Goal: Transaction & Acquisition: Purchase product/service

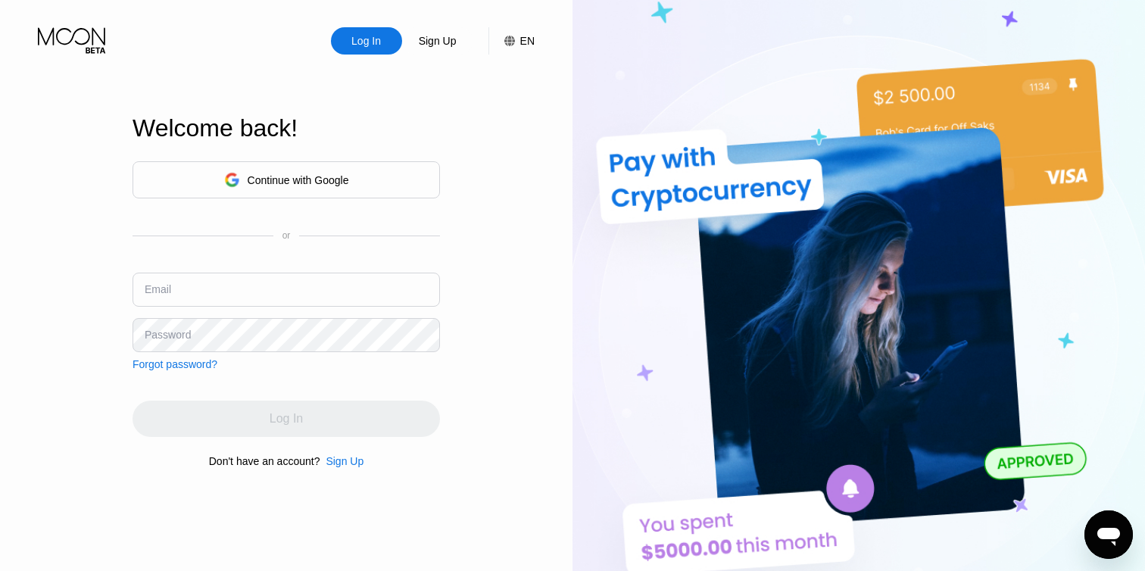
click at [354, 170] on div "Continue with Google" at bounding box center [285, 179] width 307 height 37
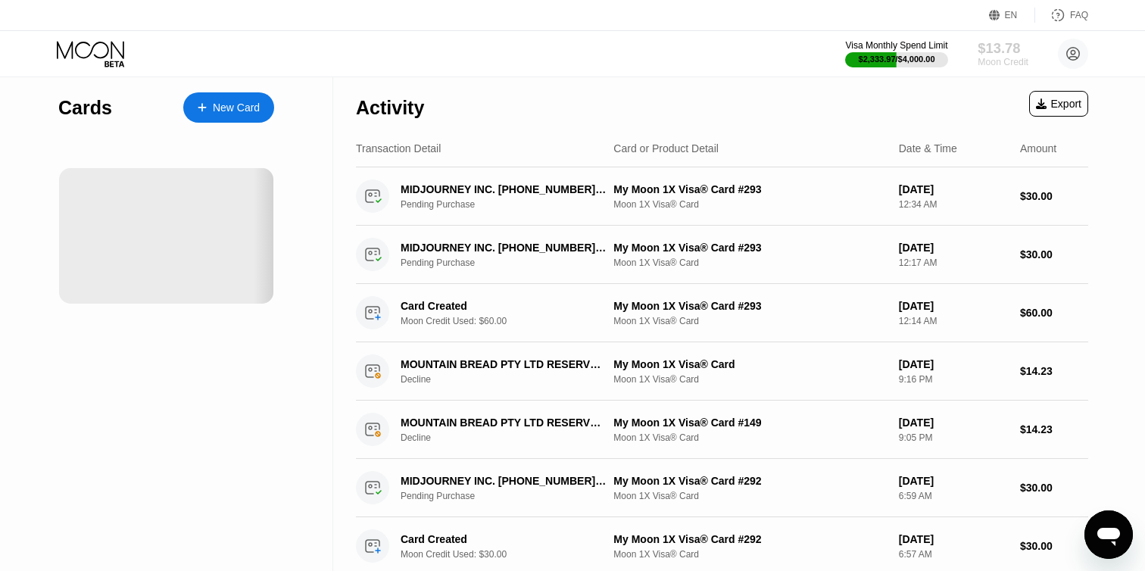
click at [990, 51] on div "$13.78" at bounding box center [1002, 48] width 51 height 16
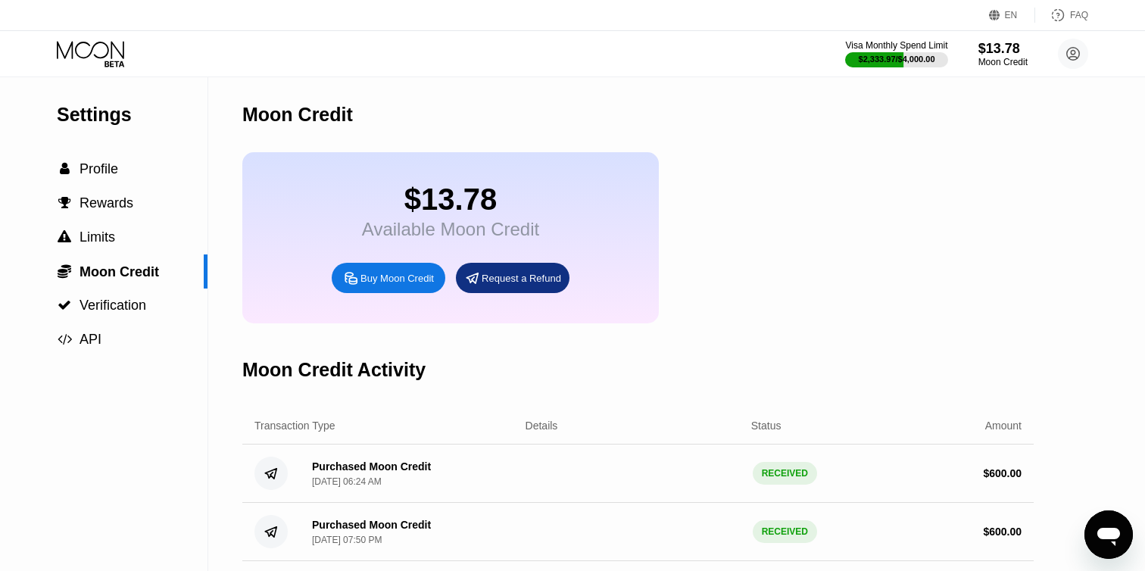
click at [373, 279] on div "Buy Moon Credit" at bounding box center [396, 278] width 73 height 13
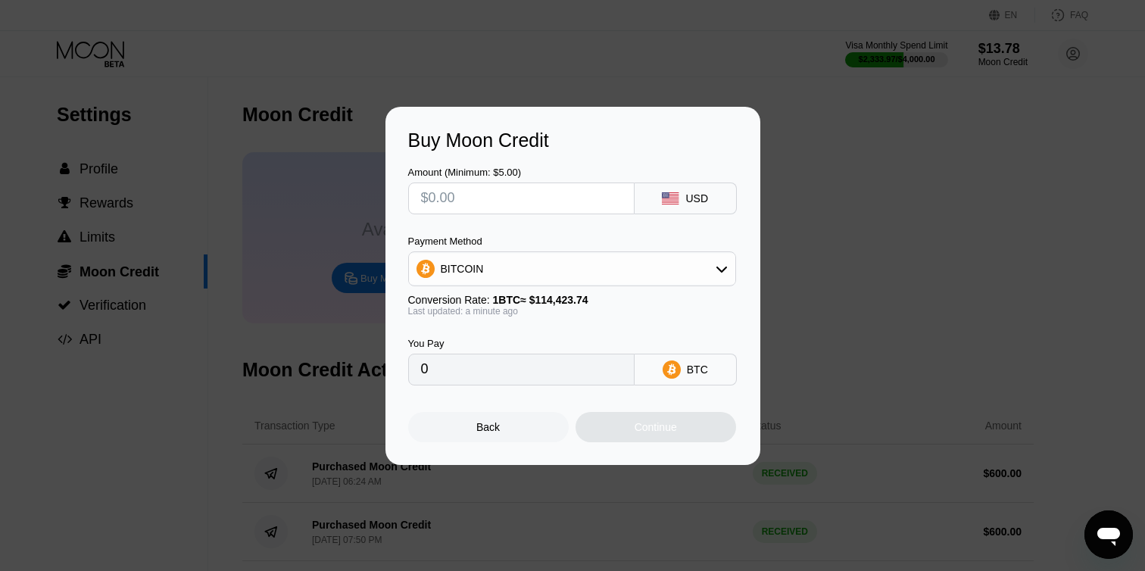
click at [469, 207] on input "text" at bounding box center [521, 198] width 201 height 30
type input "$6"
type input "0.00005244"
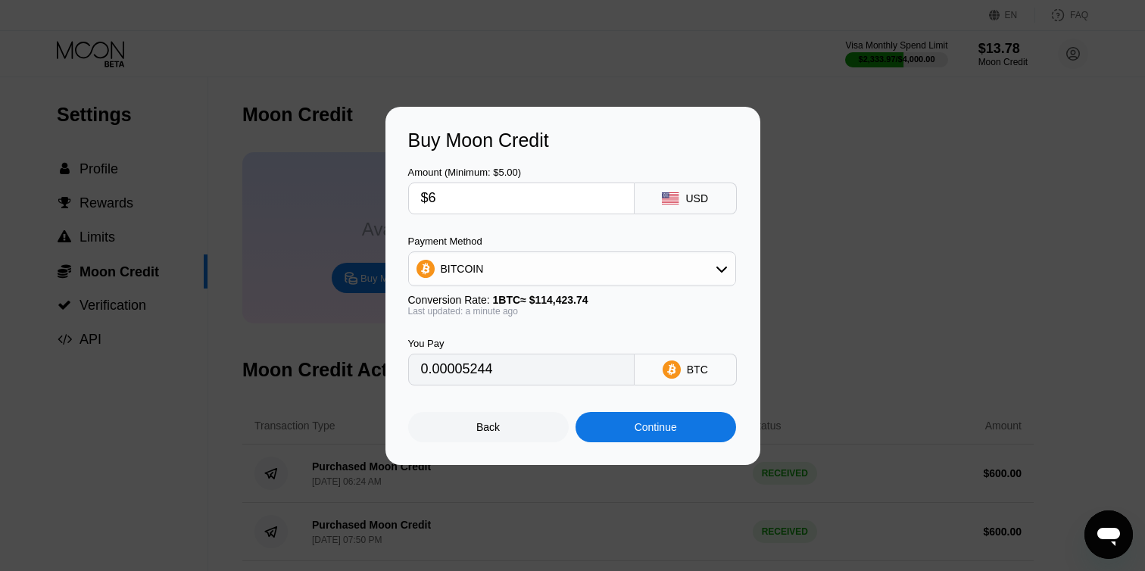
type input "$60"
type input "0.00052437"
type input "$600"
type input "0.00524367"
type input "$600"
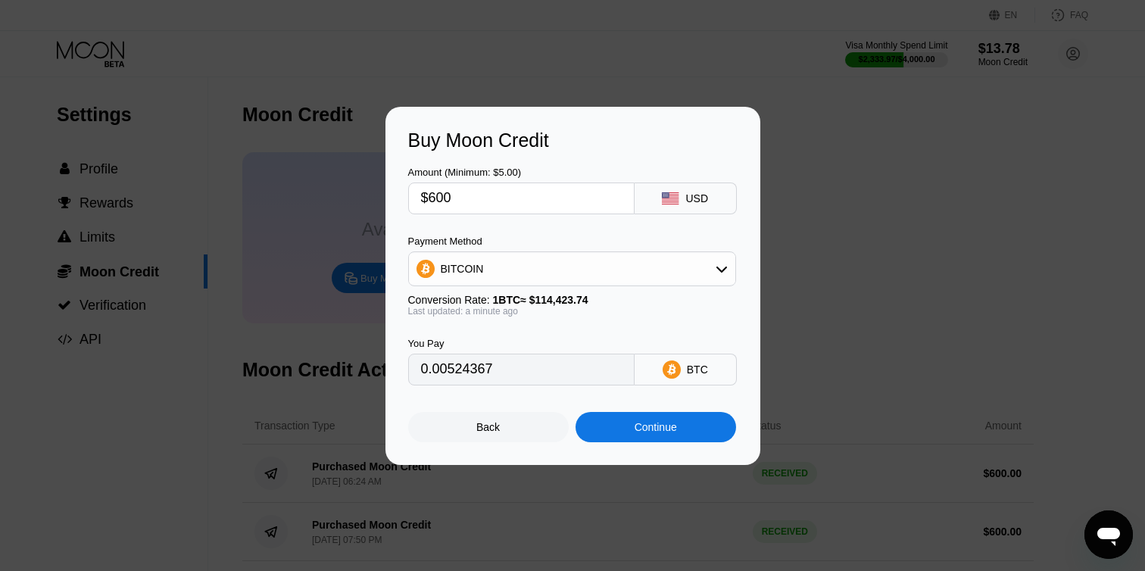
click at [461, 267] on div "BITCOIN" at bounding box center [462, 269] width 43 height 12
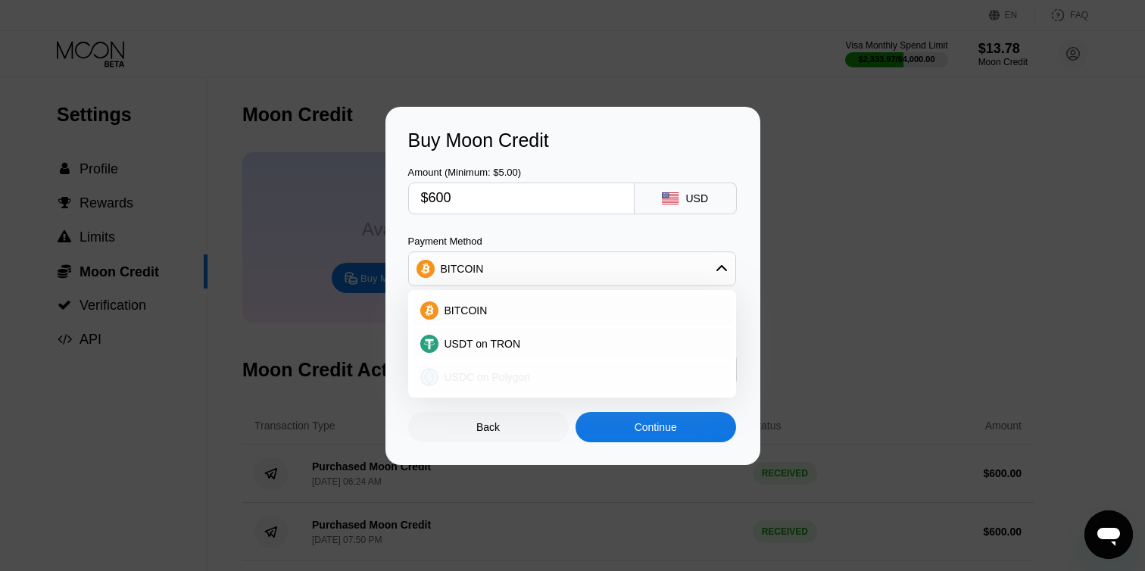
click at [461, 373] on span "USDC on Polygon" at bounding box center [487, 377] width 86 height 12
type input "600.00000000"
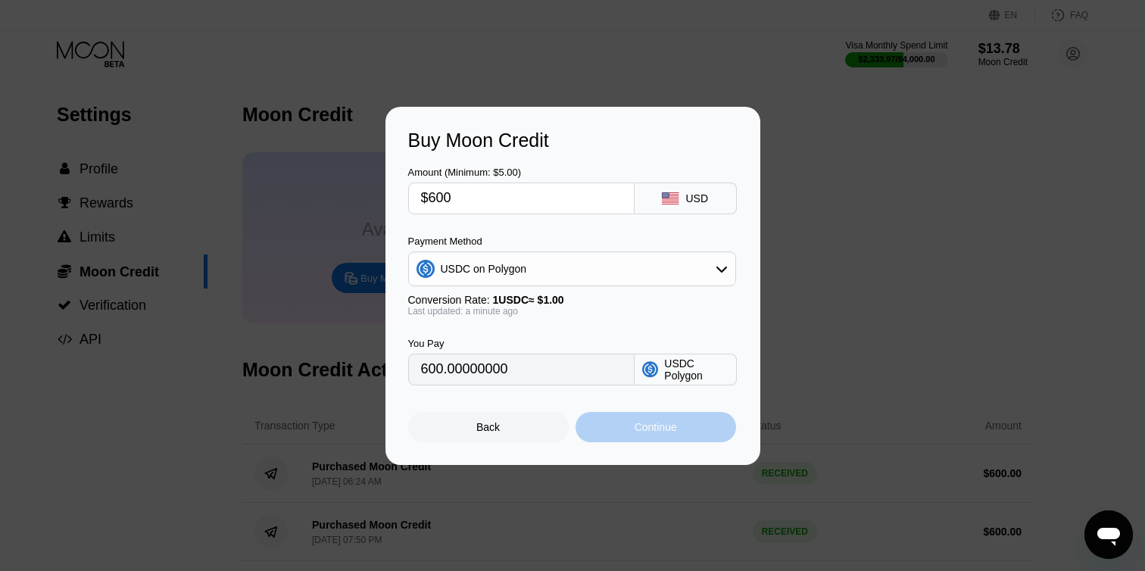
click at [611, 425] on div "Continue" at bounding box center [655, 427] width 161 height 30
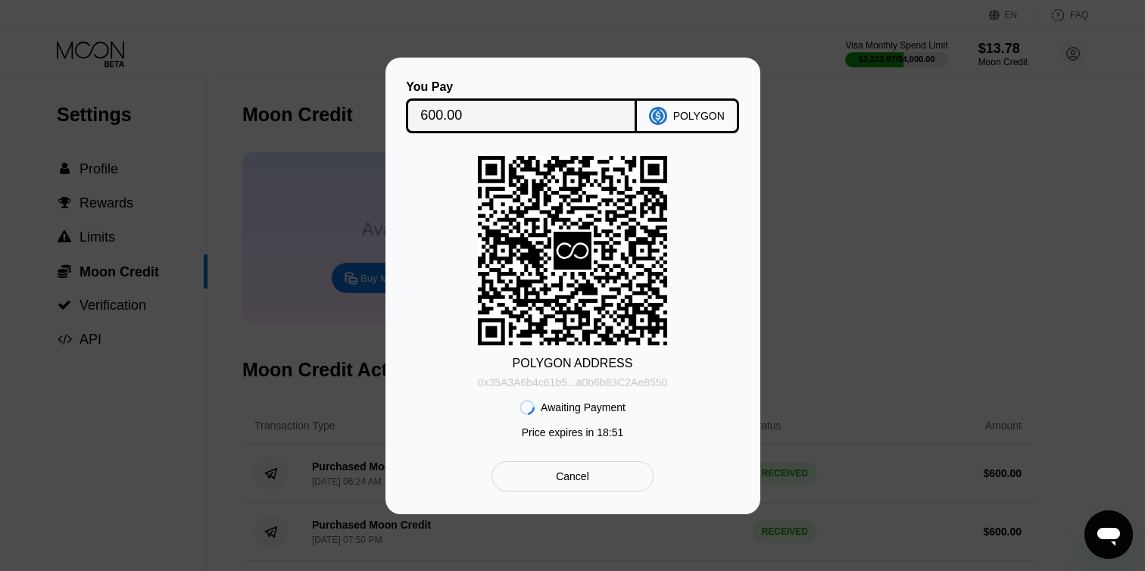
click at [588, 379] on div "0x35A3A6b4c61b5...a0b6b83C2Ae8550" at bounding box center [573, 382] width 190 height 12
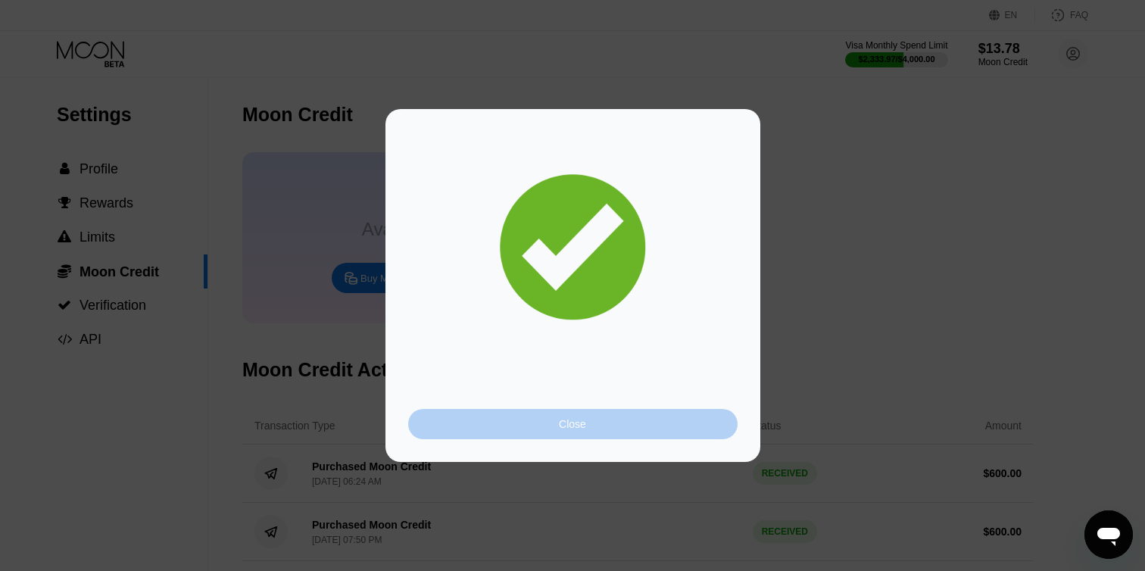
click at [490, 422] on div "Close" at bounding box center [572, 424] width 329 height 30
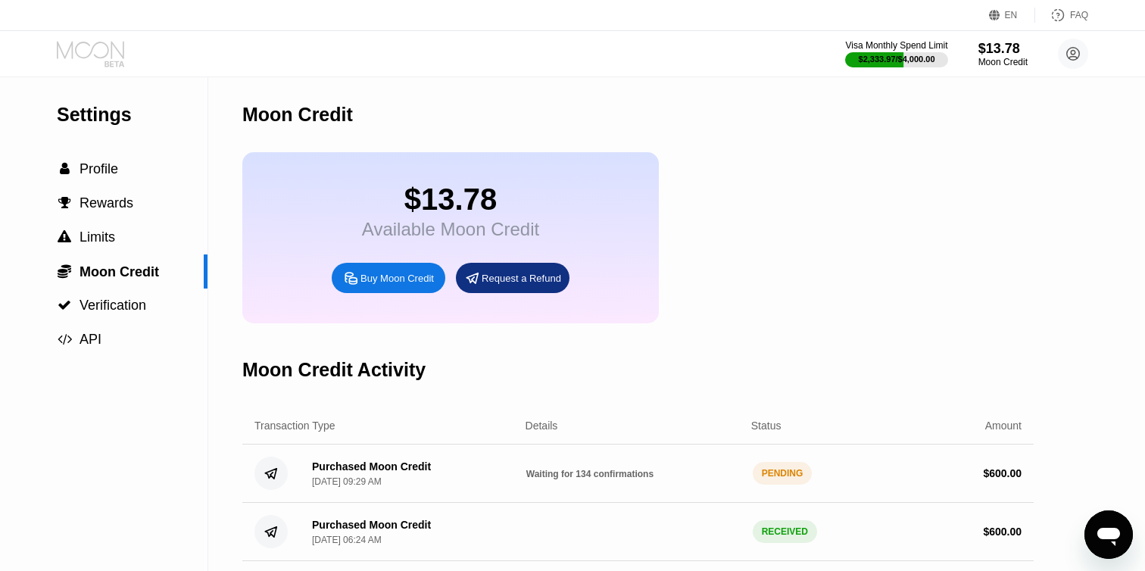
click at [115, 45] on icon at bounding box center [92, 54] width 70 height 26
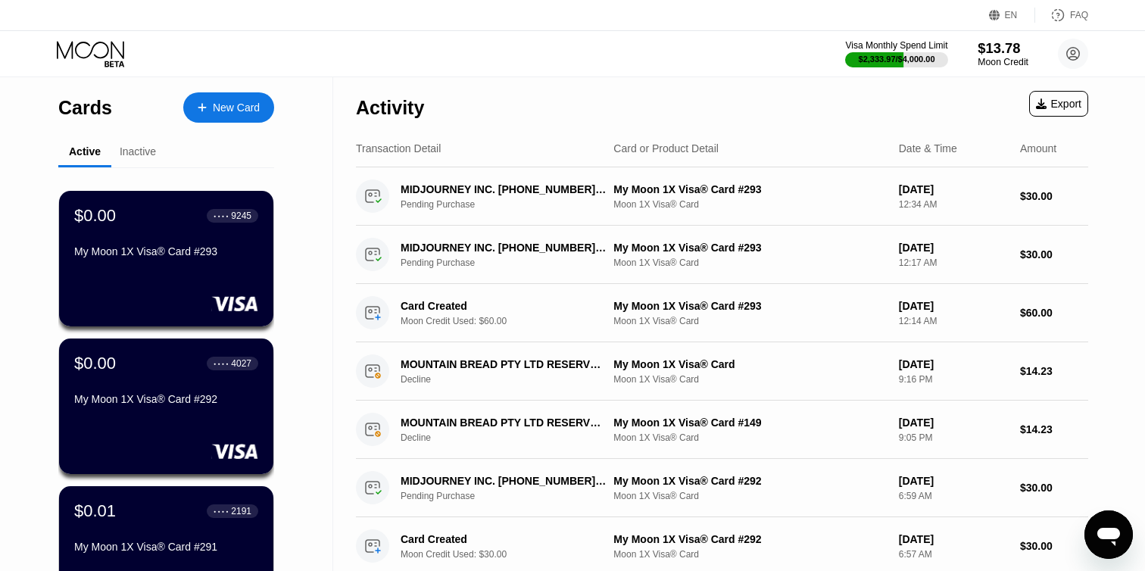
click at [990, 50] on div "$13.78" at bounding box center [1002, 48] width 51 height 16
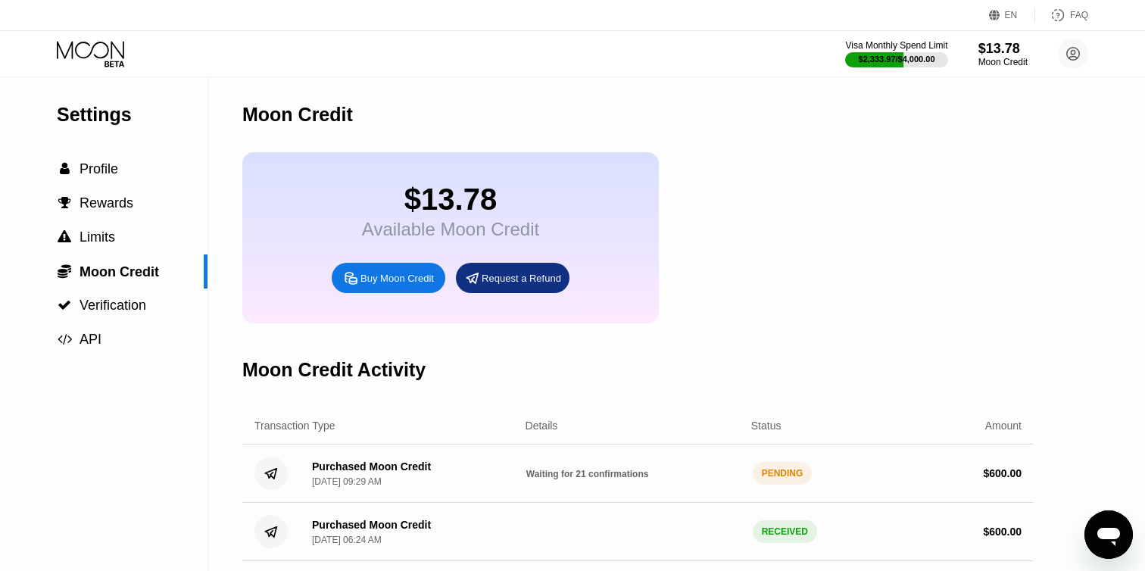
click at [114, 58] on icon at bounding box center [92, 54] width 70 height 26
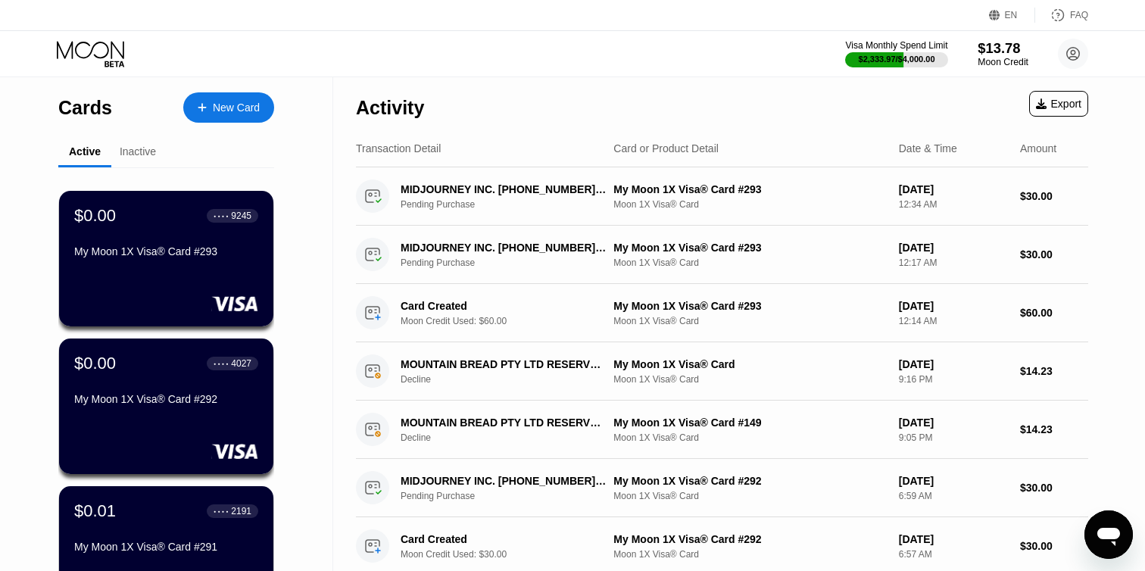
click at [1010, 59] on div "Moon Credit" at bounding box center [1002, 62] width 51 height 11
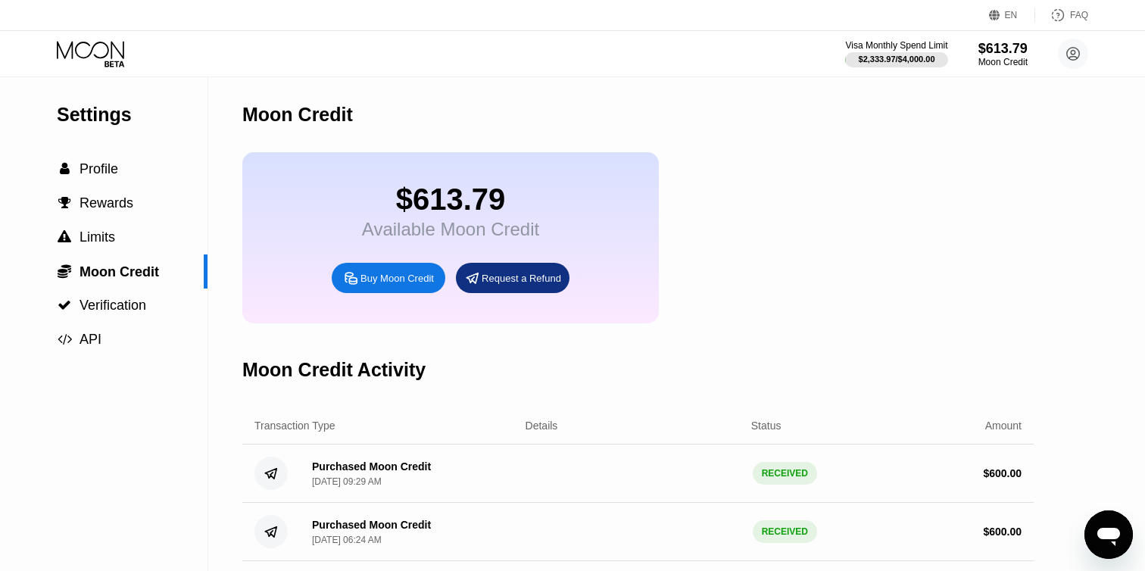
click at [81, 48] on icon at bounding box center [92, 54] width 70 height 26
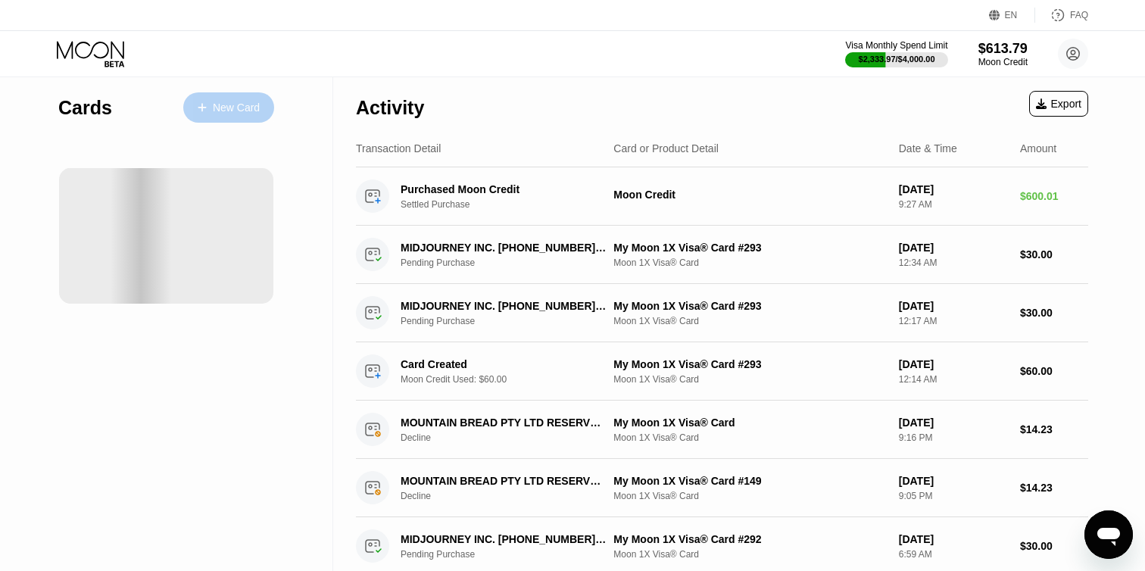
click at [238, 106] on div "New Card" at bounding box center [236, 107] width 47 height 13
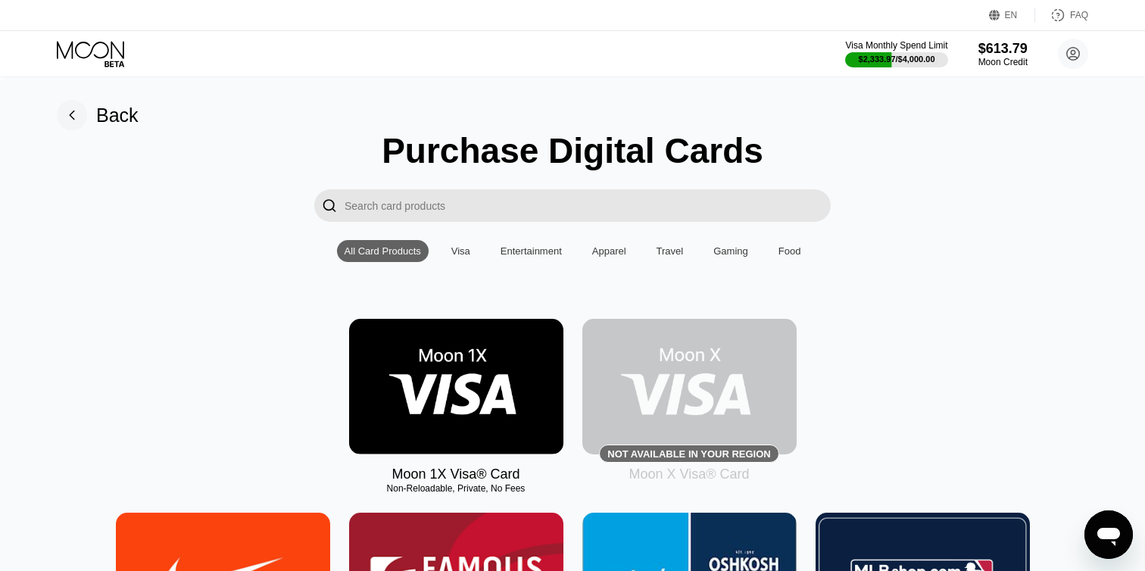
click at [496, 376] on img at bounding box center [456, 387] width 214 height 136
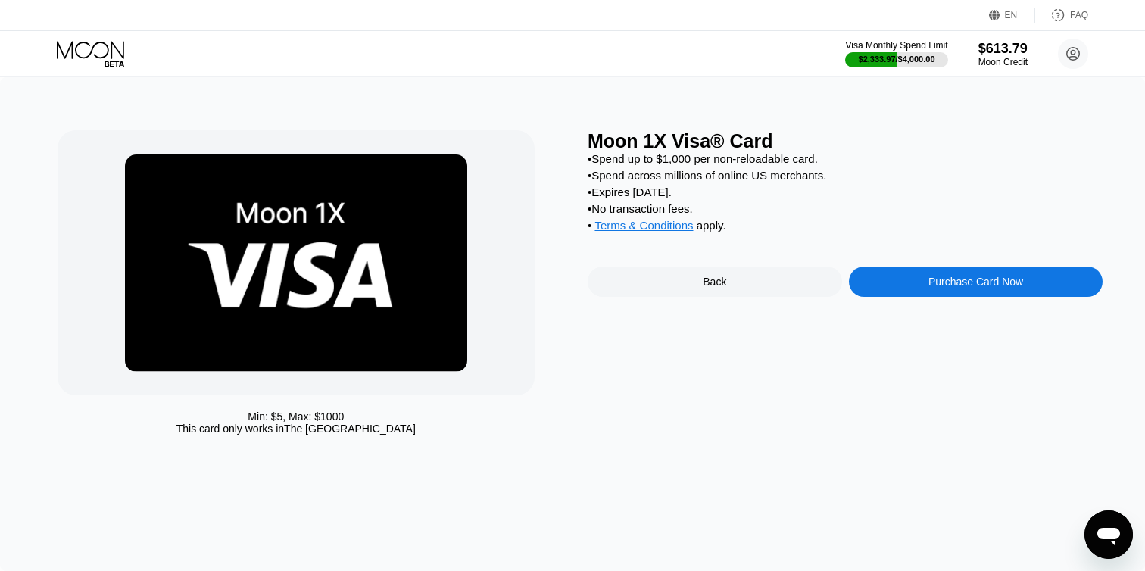
click at [881, 285] on div "Purchase Card Now" at bounding box center [976, 282] width 254 height 30
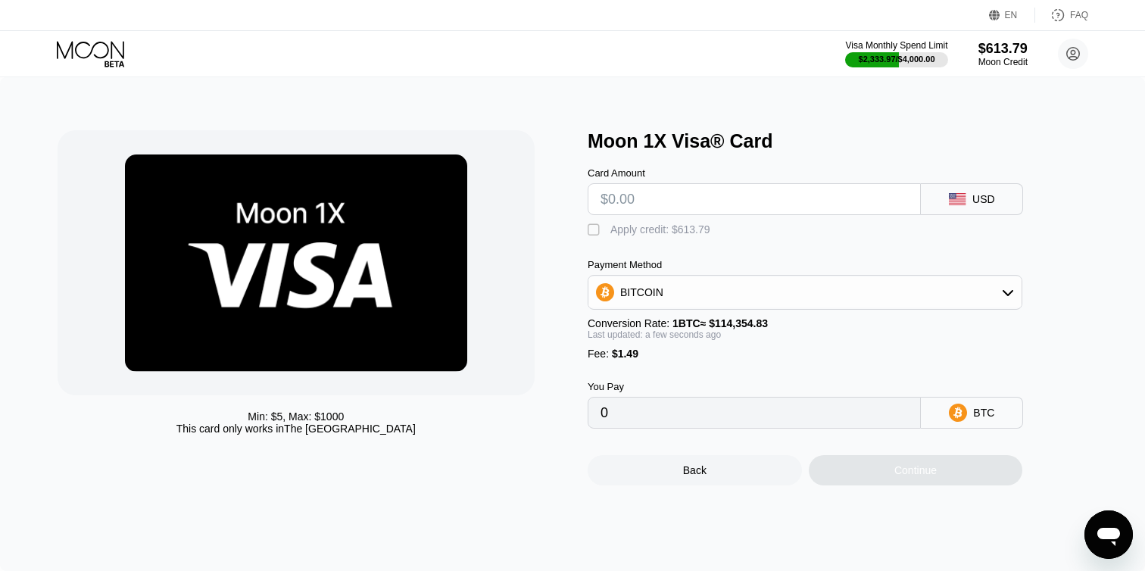
click at [619, 198] on input "text" at bounding box center [753, 199] width 307 height 30
type input "$30"
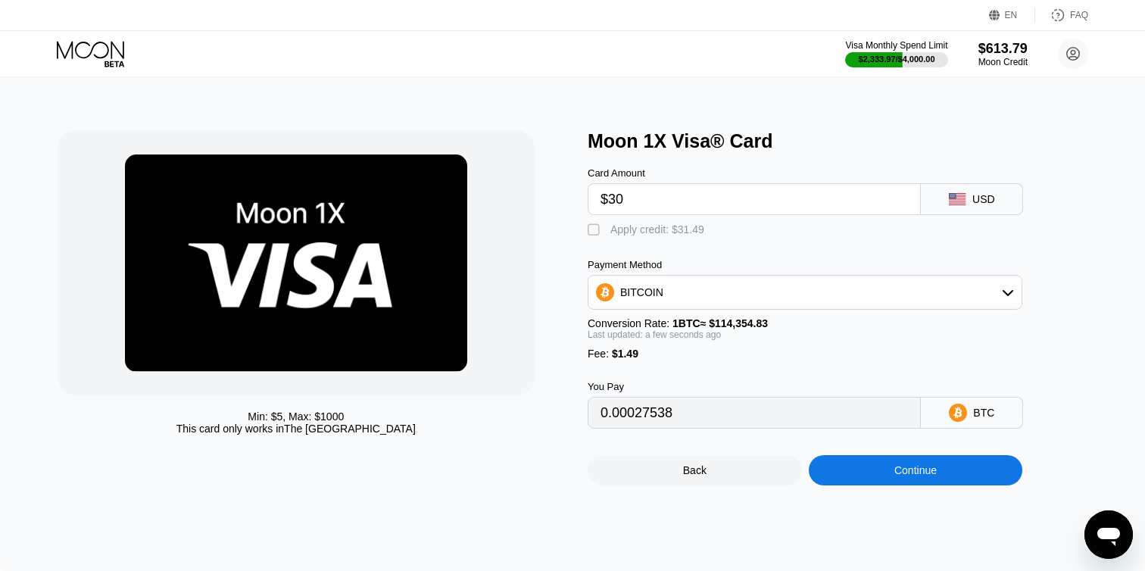
type input "0.00027538"
type input "$30"
click at [593, 230] on div "" at bounding box center [595, 230] width 15 height 15
type input "0"
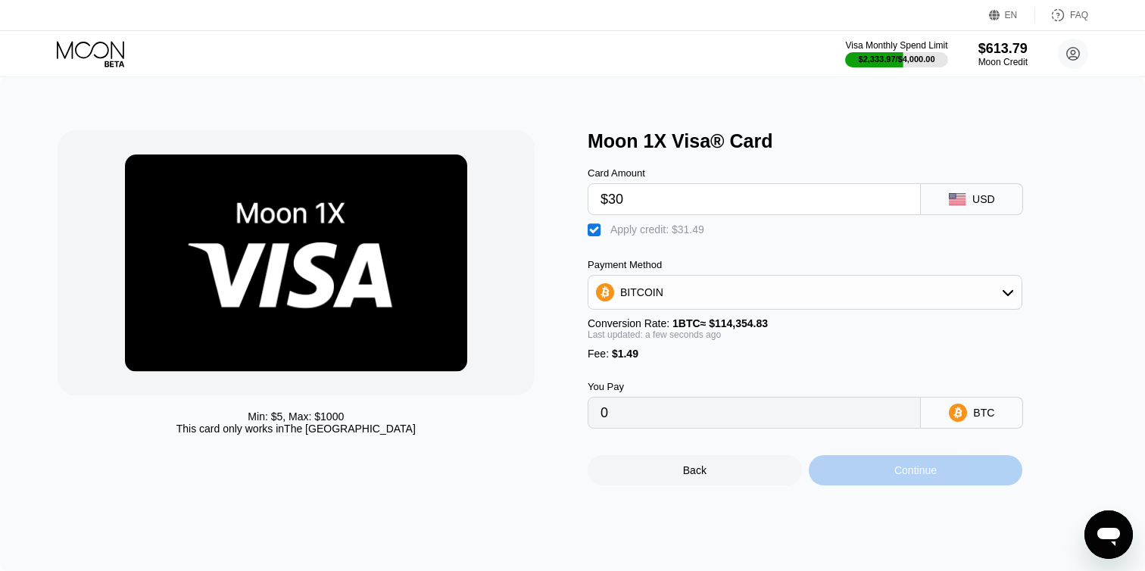
click at [837, 471] on div "Continue" at bounding box center [916, 470] width 214 height 30
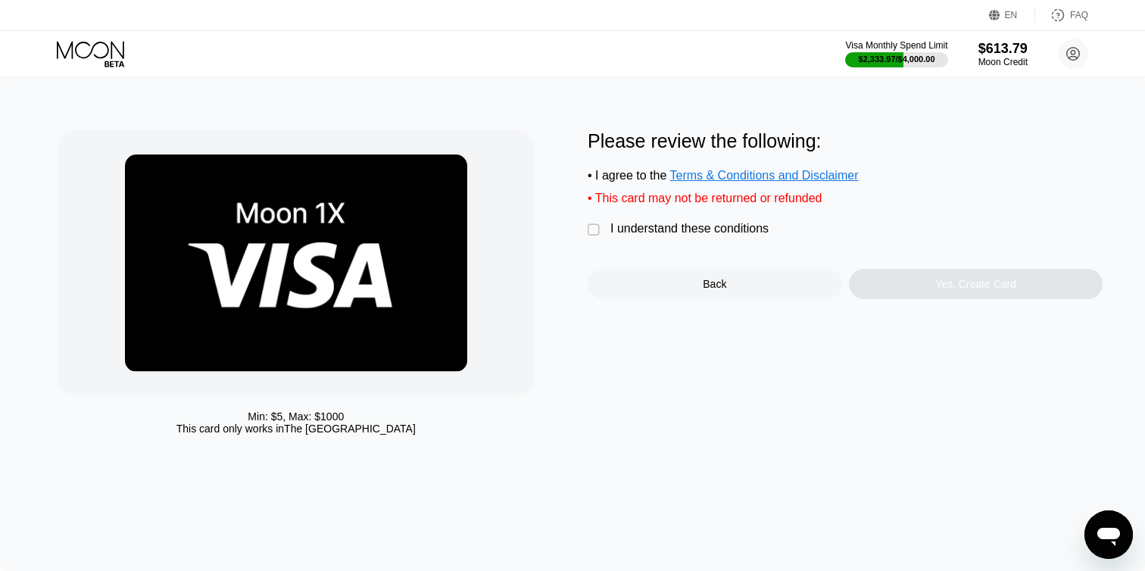
click at [626, 230] on div "I understand these conditions" at bounding box center [689, 229] width 158 height 14
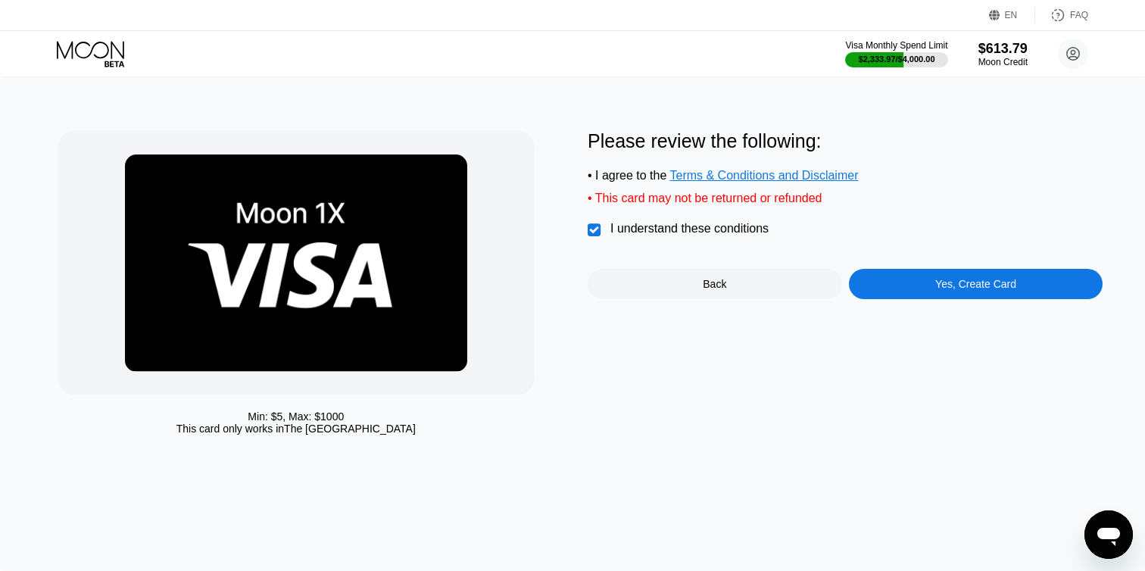
click at [896, 289] on div "Yes, Create Card" at bounding box center [976, 284] width 254 height 30
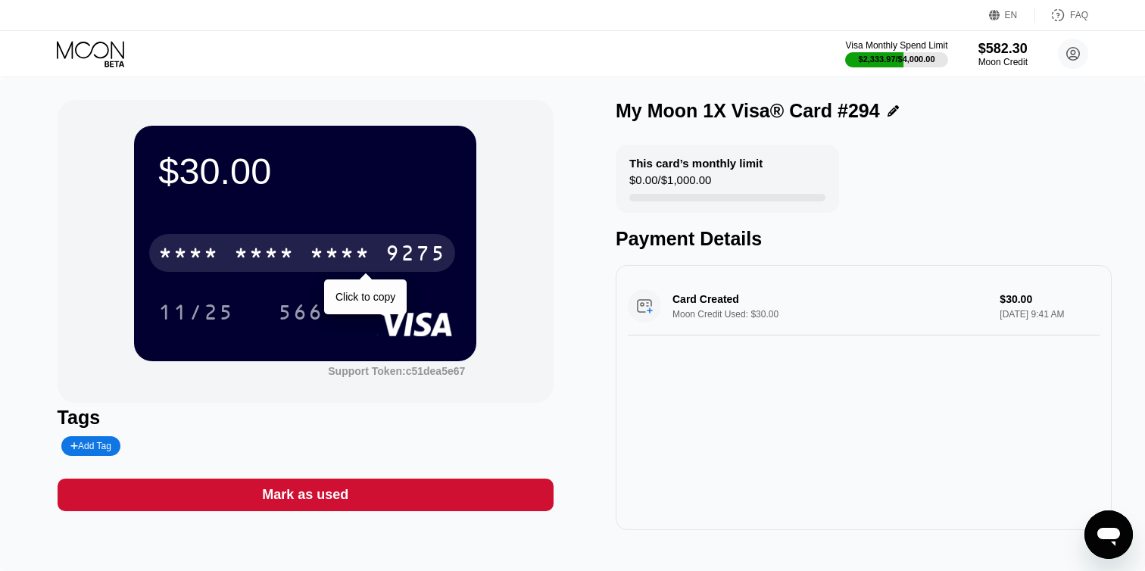
click at [431, 260] on div "9275" at bounding box center [415, 255] width 61 height 24
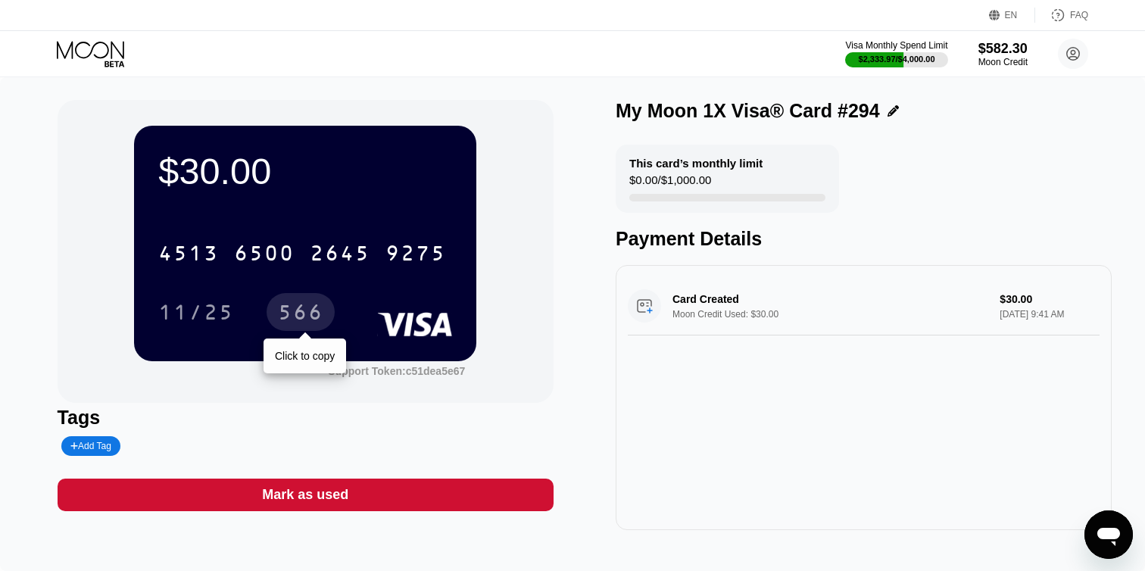
click at [308, 310] on div "566" at bounding box center [300, 314] width 45 height 24
